Goal: Task Accomplishment & Management: Manage account settings

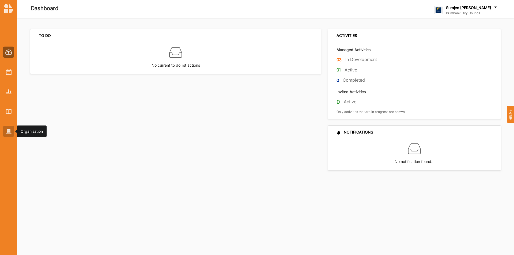
click at [6, 131] on img at bounding box center [9, 131] width 6 height 5
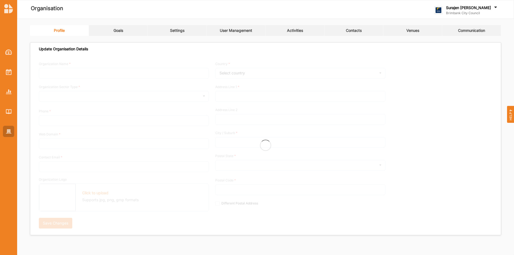
type input "Brimbank City Council"
type input "[PHONE_NUMBER]"
type input "[DOMAIN_NAME]"
type input "[EMAIL_ADDRESS][DOMAIN_NAME]"
type input "[STREET_ADDRESS]"
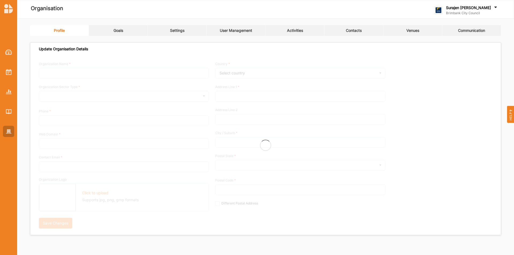
type input "Sunshine"
type input "3020"
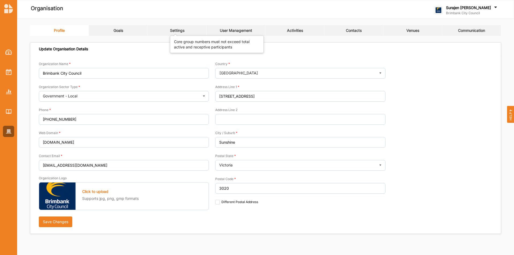
click at [181, 30] on div "Settings" at bounding box center [177, 30] width 14 height 5
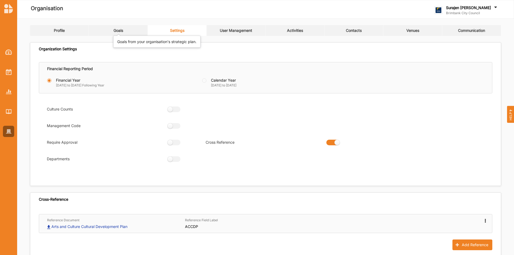
click at [119, 29] on div "Goals" at bounding box center [118, 30] width 10 height 5
